Goal: Task Accomplishment & Management: Manage account settings

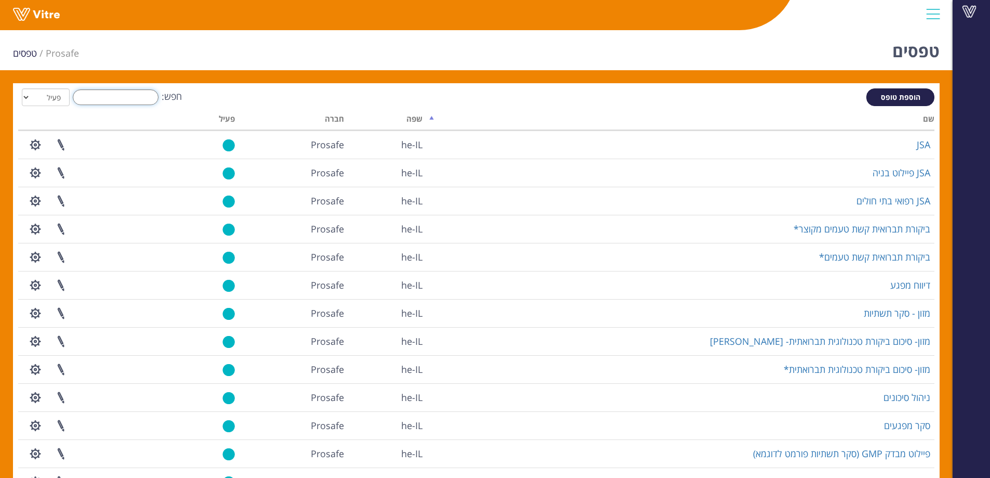
click at [125, 99] on input "חפש:" at bounding box center [116, 97] width 86 height 16
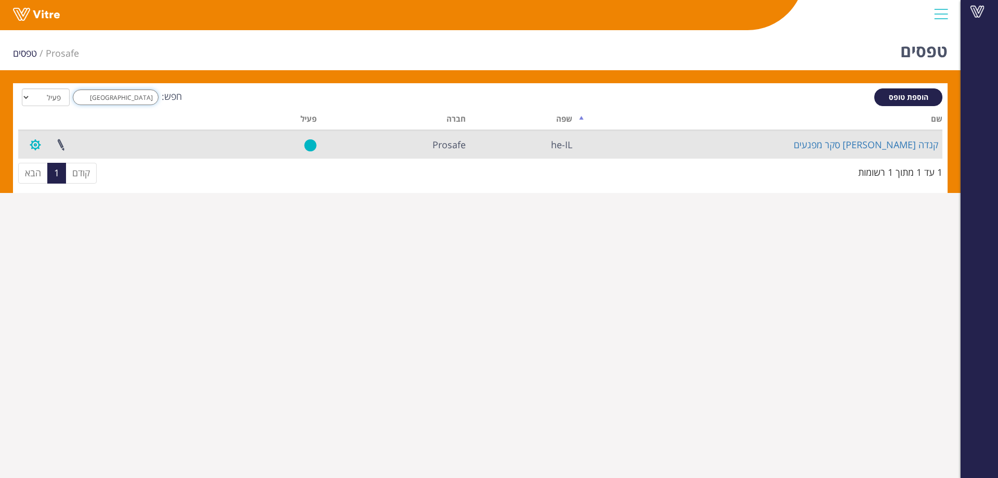
type input "קנדה"
click at [39, 148] on button "button" at bounding box center [35, 145] width 26 height 28
click at [91, 183] on link "הגדרת משתמשים" at bounding box center [64, 183] width 82 height 14
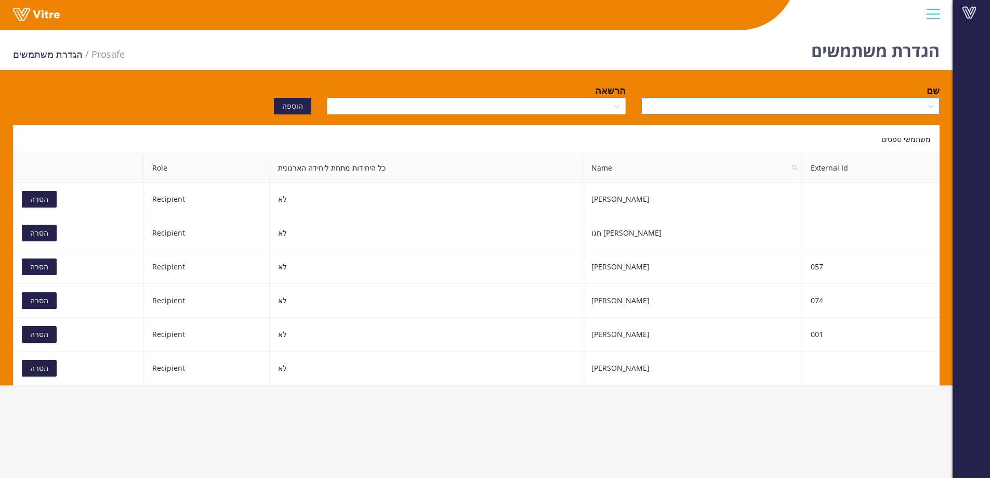
click at [752, 104] on input "search" at bounding box center [787, 106] width 279 height 16
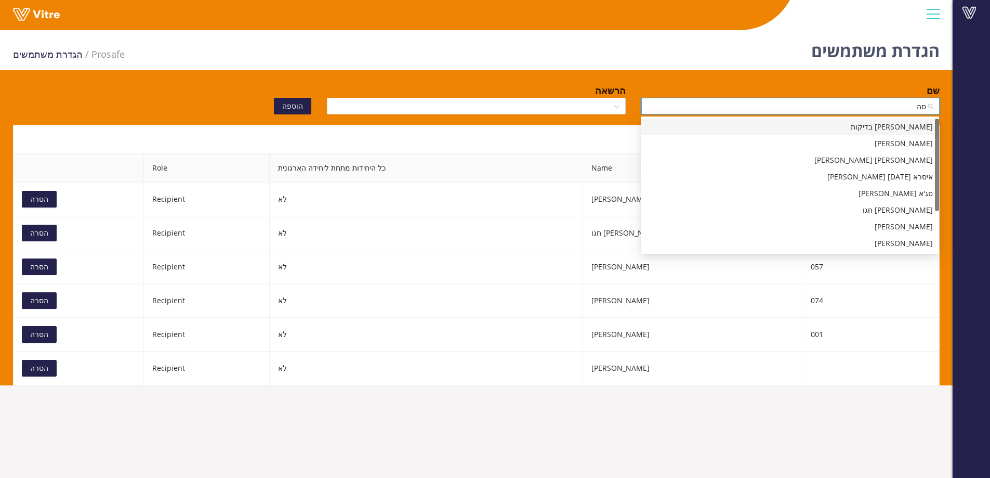
type input "[PERSON_NAME]"
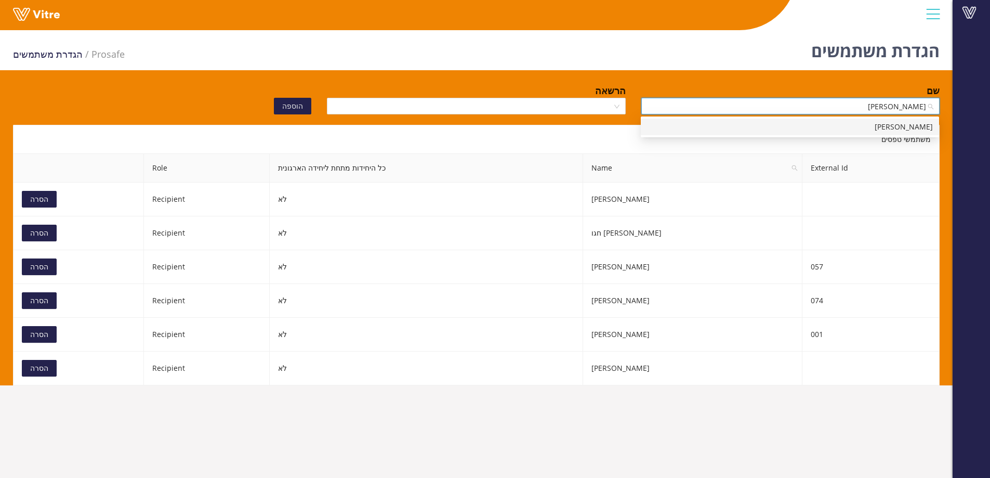
click at [756, 122] on div "סהר סעד" at bounding box center [790, 126] width 286 height 11
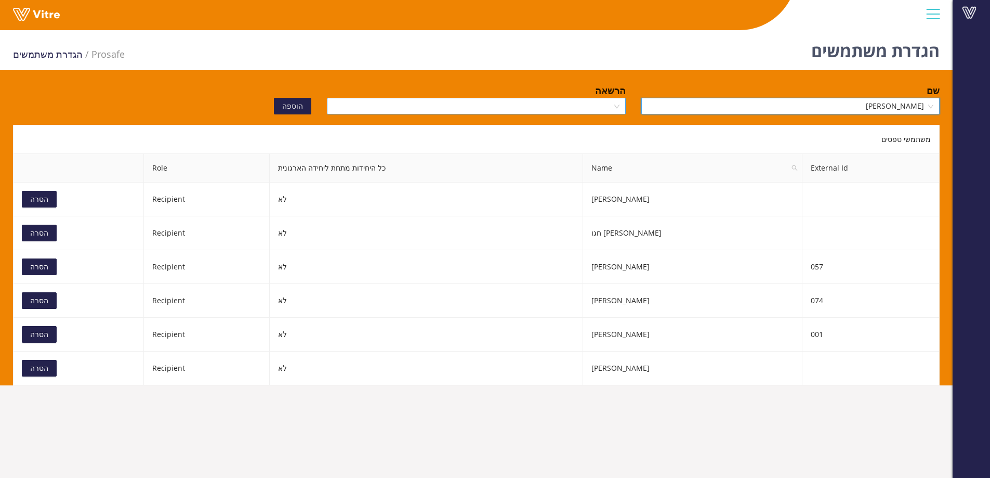
click at [595, 101] on input "search" at bounding box center [472, 106] width 279 height 16
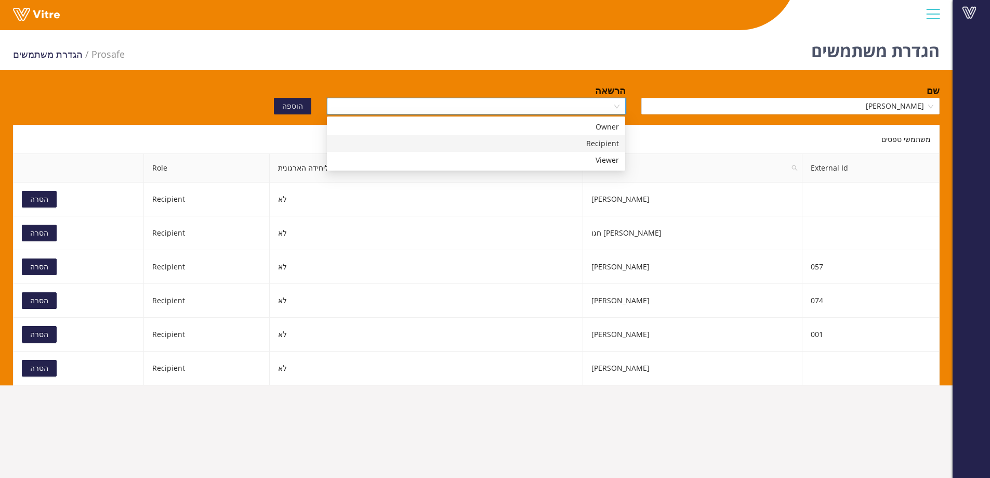
drag, startPoint x: 585, startPoint y: 144, endPoint x: 550, endPoint y: 140, distance: 35.6
click at [583, 144] on div "Recipient" at bounding box center [476, 143] width 286 height 11
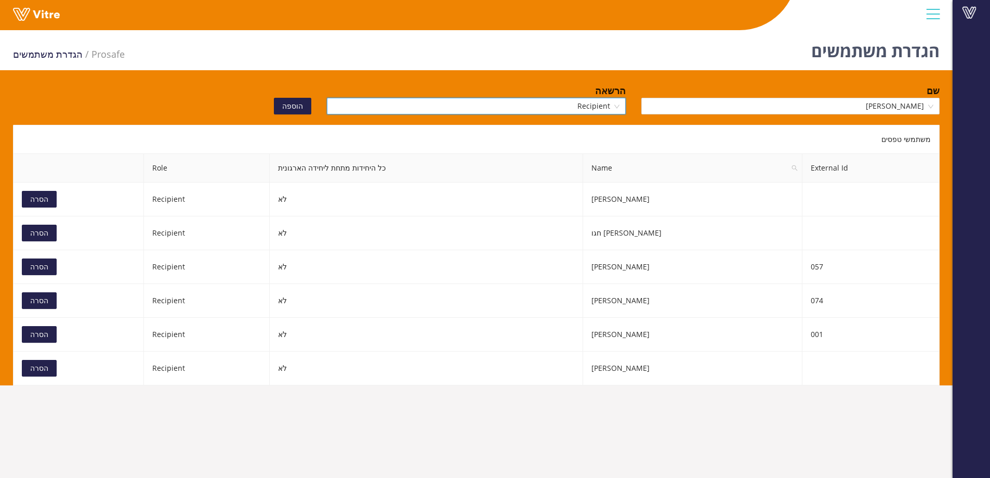
click at [294, 103] on span "הוספה" at bounding box center [292, 105] width 21 height 11
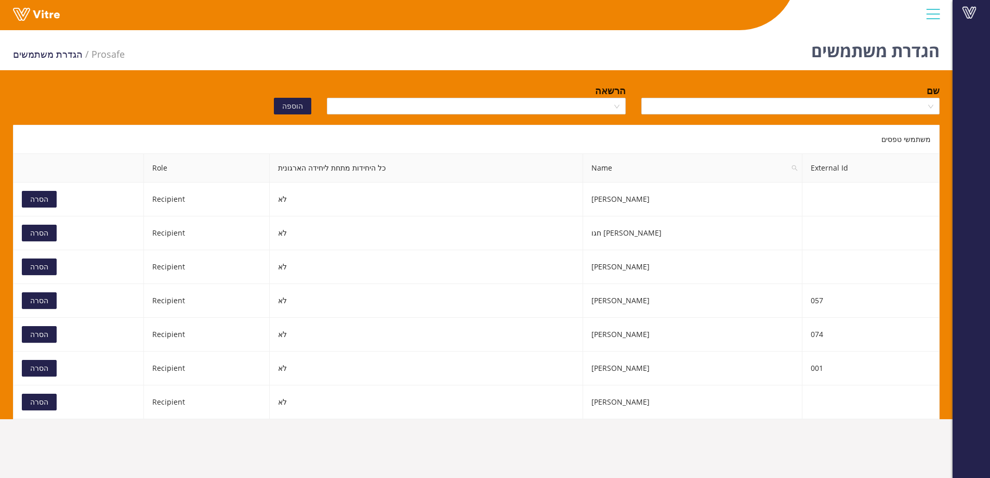
drag, startPoint x: 975, startPoint y: 7, endPoint x: 974, endPoint y: 14, distance: 6.8
click at [974, 7] on span at bounding box center [969, 12] width 26 height 12
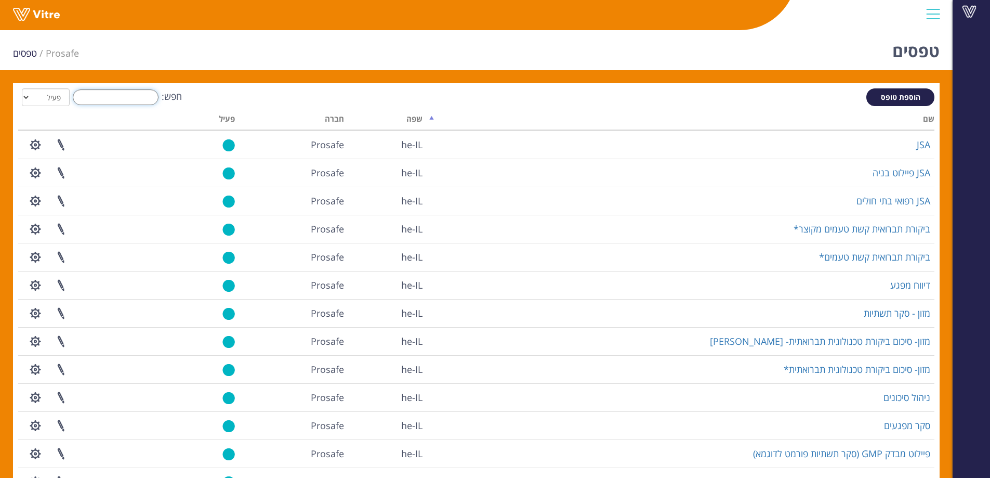
click at [129, 99] on input "חפש:" at bounding box center [116, 97] width 86 height 16
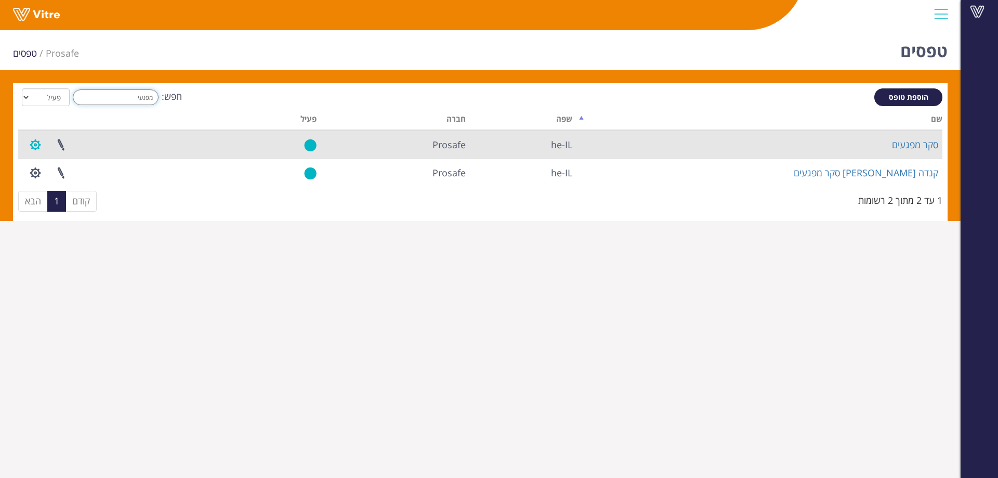
type input "מפגעי"
click at [35, 149] on button "button" at bounding box center [35, 145] width 26 height 28
click at [52, 179] on link "הגדרת משתמשים" at bounding box center [64, 183] width 82 height 14
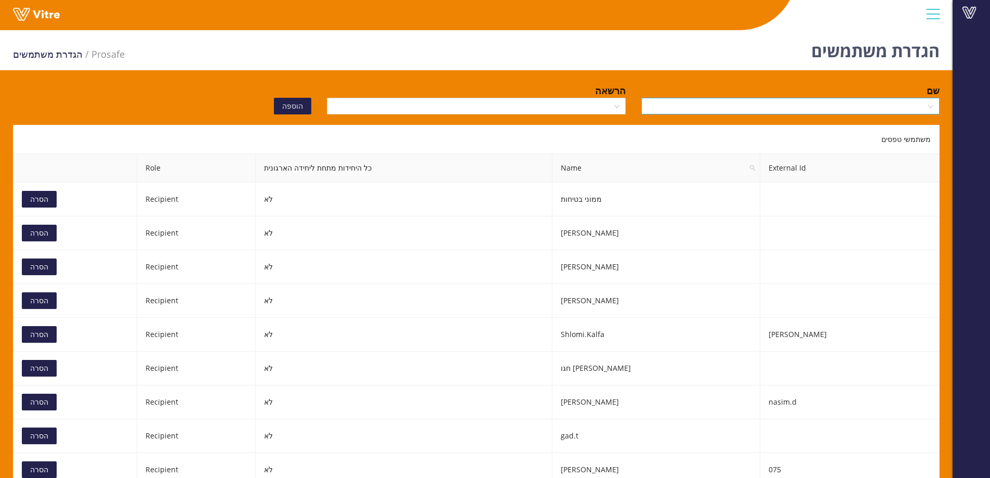
click at [682, 100] on input "search" at bounding box center [787, 106] width 279 height 16
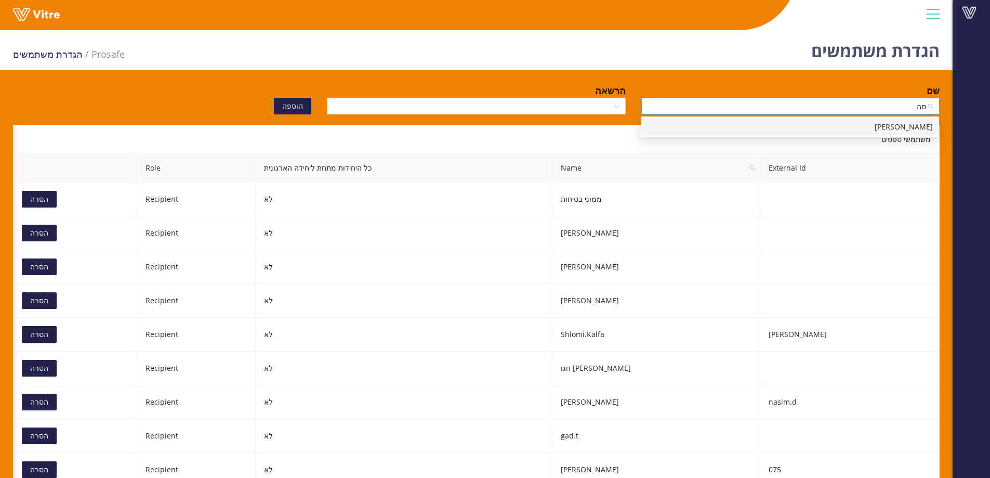
type input "[PERSON_NAME]"
drag, startPoint x: 685, startPoint y: 125, endPoint x: 519, endPoint y: 95, distance: 169.5
click at [685, 125] on div "[PERSON_NAME]" at bounding box center [790, 126] width 286 height 11
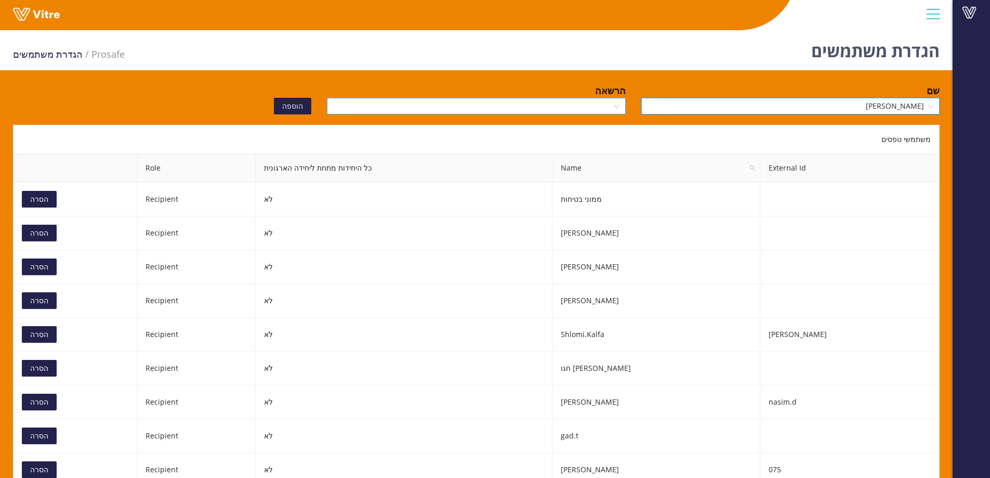
click at [516, 103] on input "search" at bounding box center [472, 106] width 279 height 16
click at [379, 80] on div "הגדרת משתמשים Prosafe הגדרת משתמשים שם [PERSON_NAME] הרשאה הוספה משתמשי טפסים E…" at bounding box center [476, 476] width 953 height 900
